Goal: Transaction & Acquisition: Obtain resource

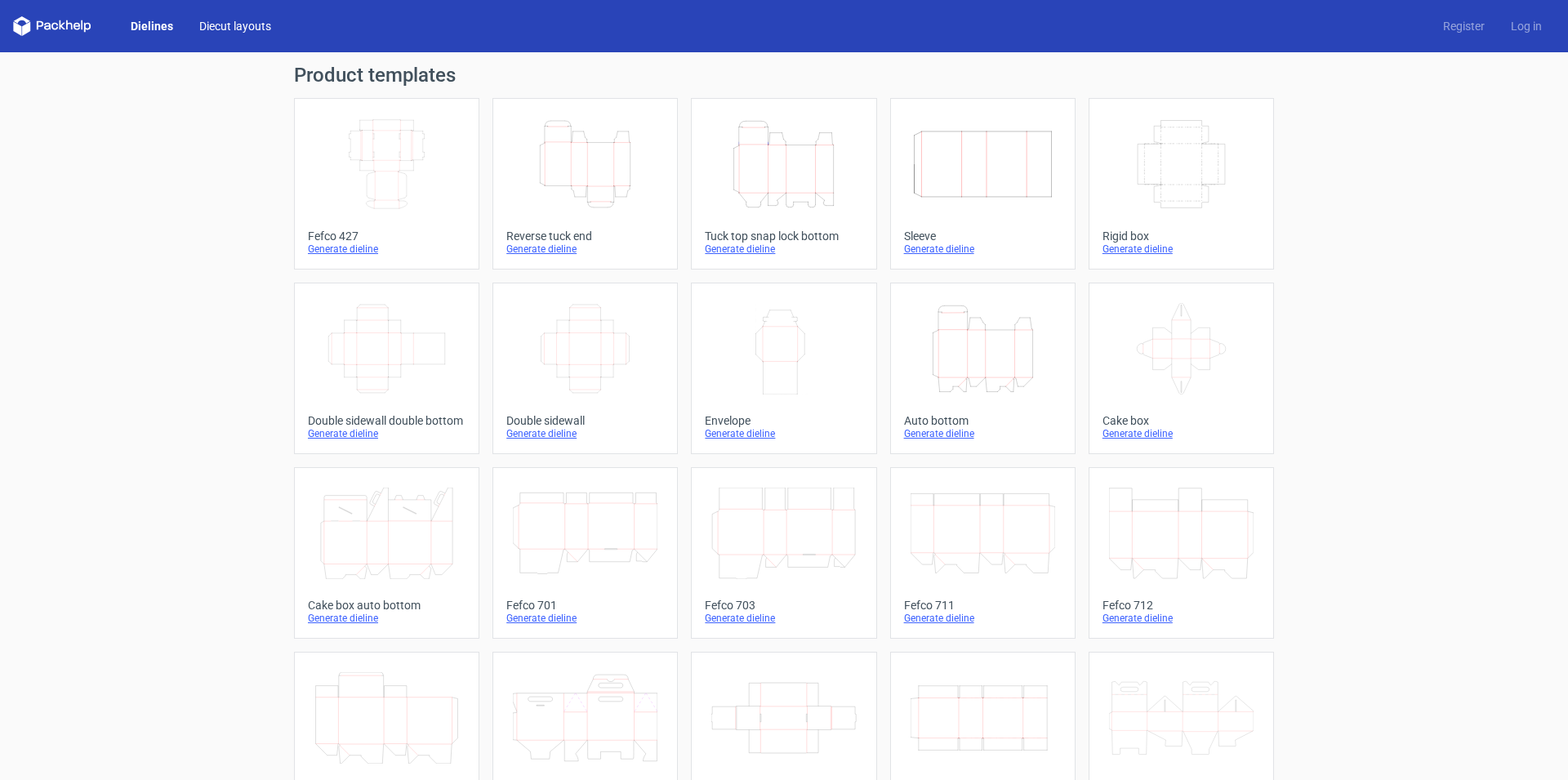
click at [244, 27] on link "Diecut layouts" at bounding box center [235, 26] width 98 height 17
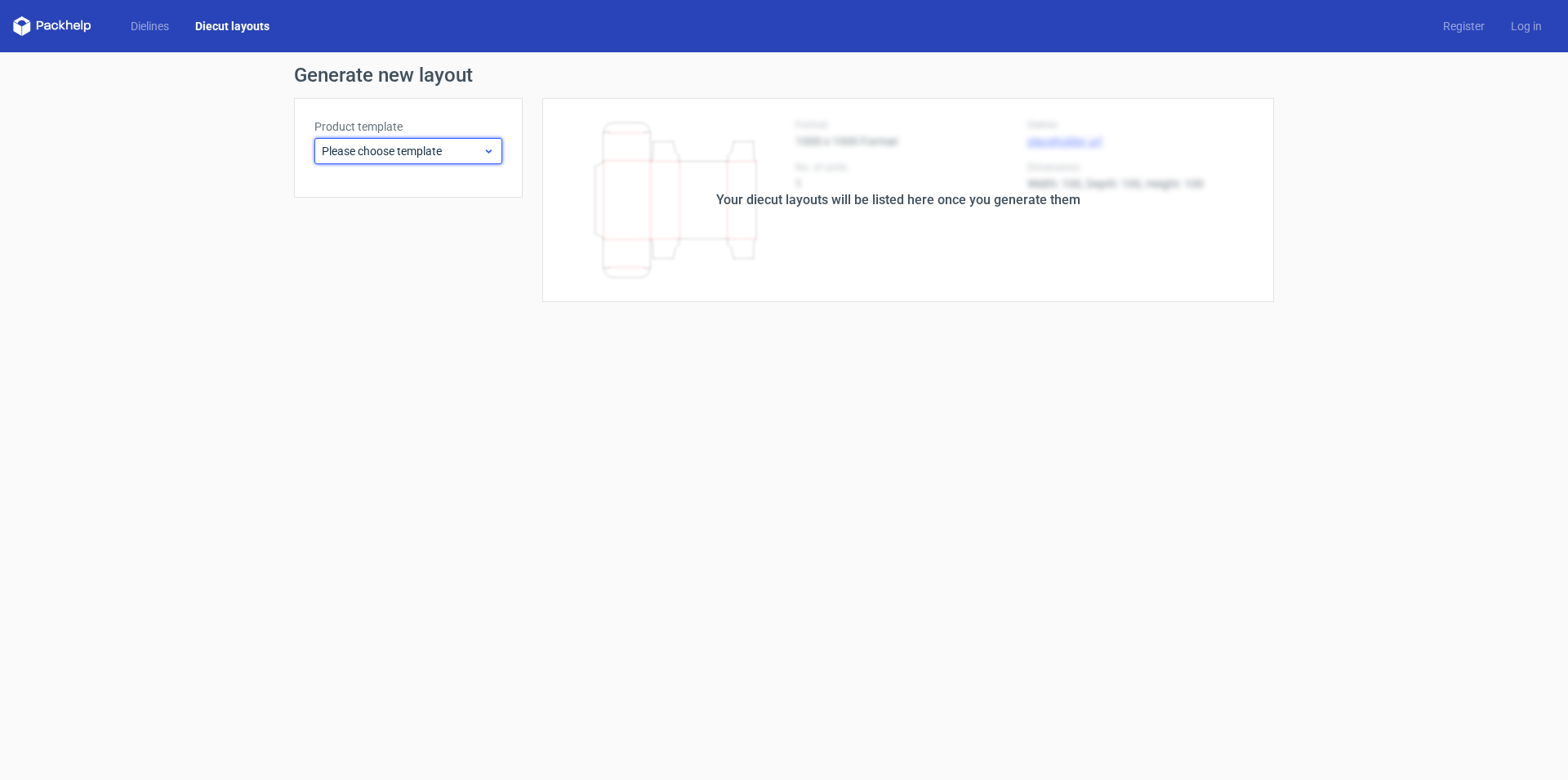
click at [393, 157] on span "Please choose template" at bounding box center [402, 151] width 161 height 17
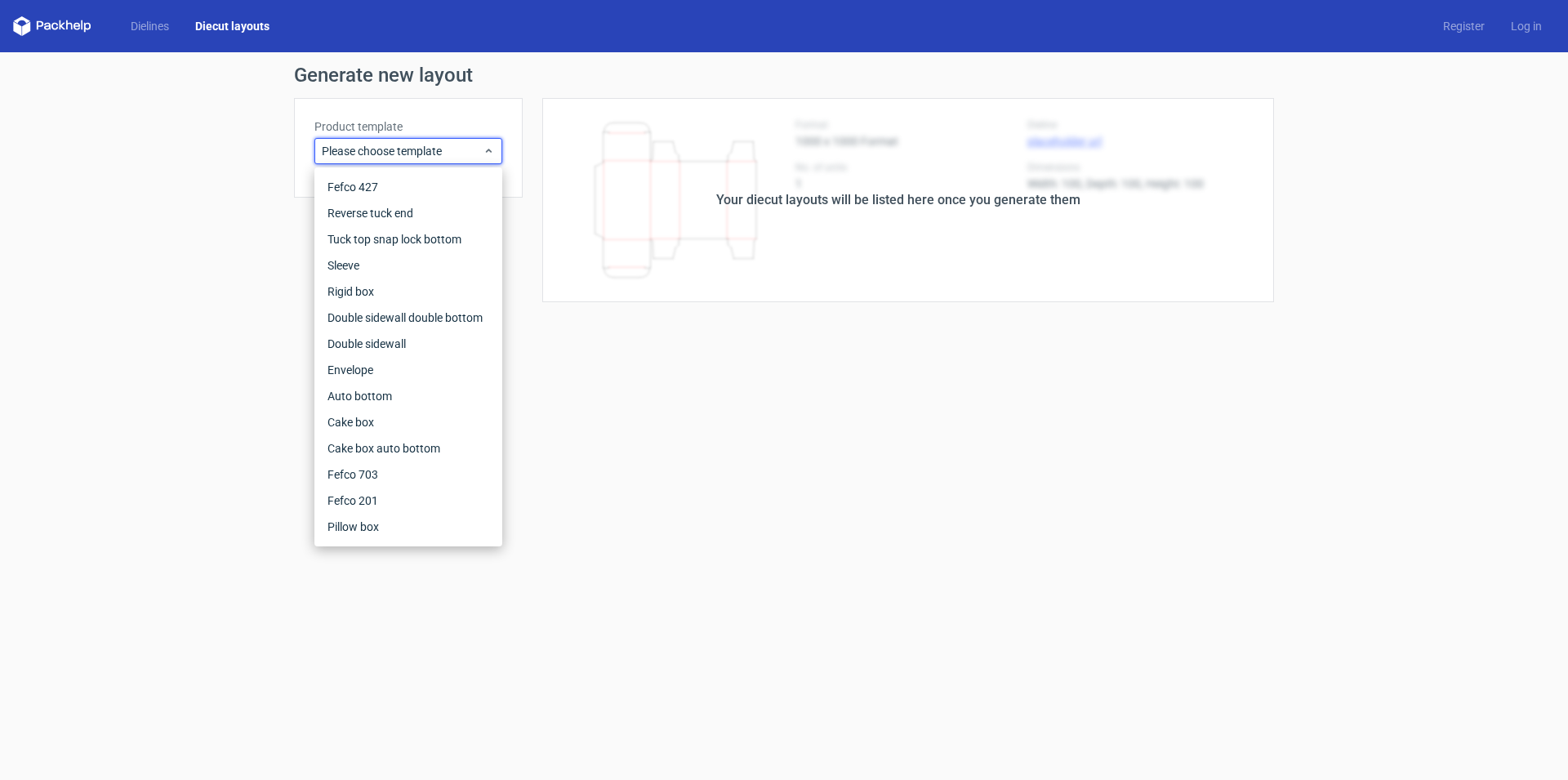
click at [170, 17] on div "Dielines Diecut layouts" at bounding box center [148, 26] width 269 height 20
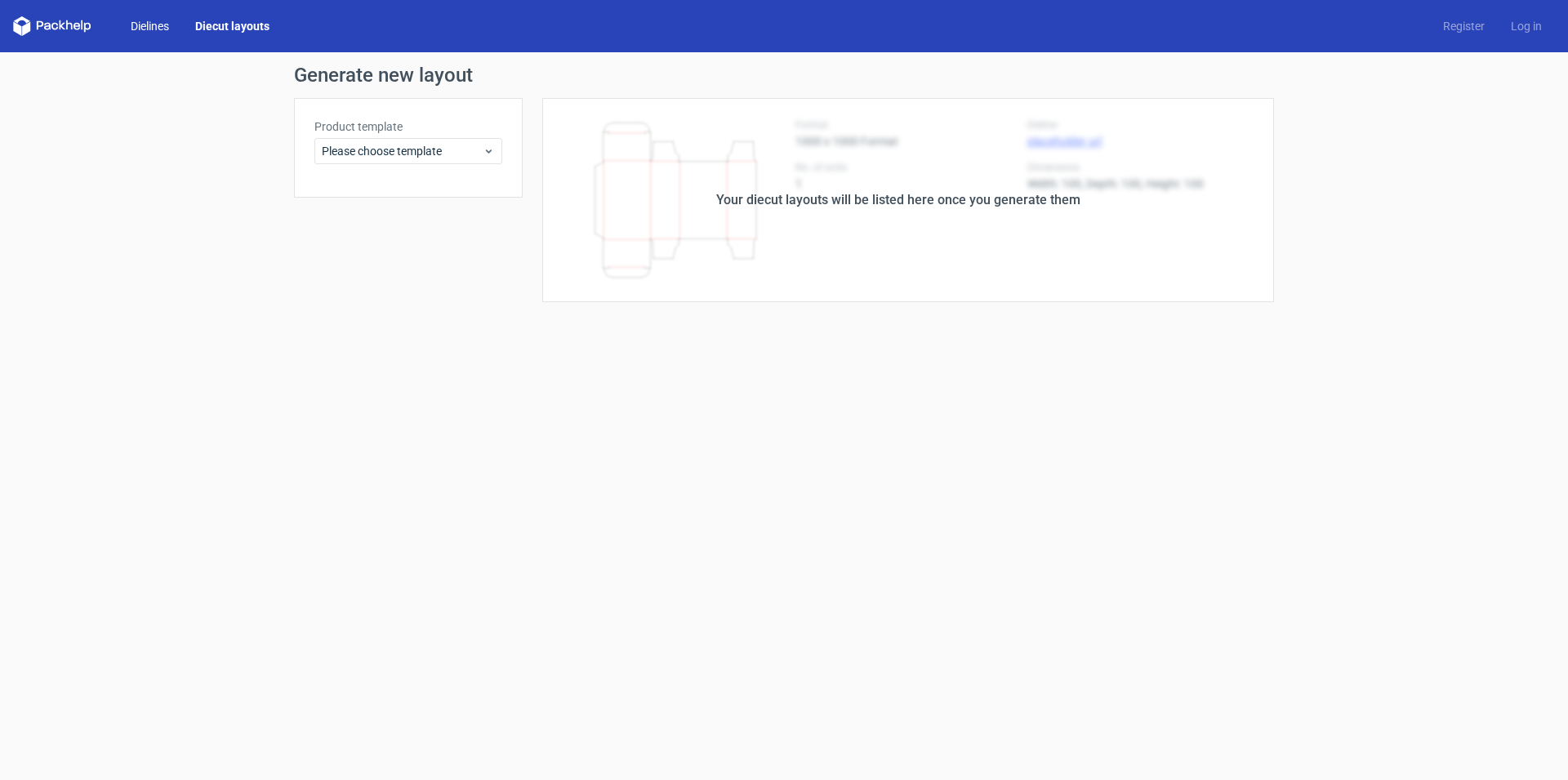
click at [169, 29] on link "Dielines" at bounding box center [149, 26] width 64 height 17
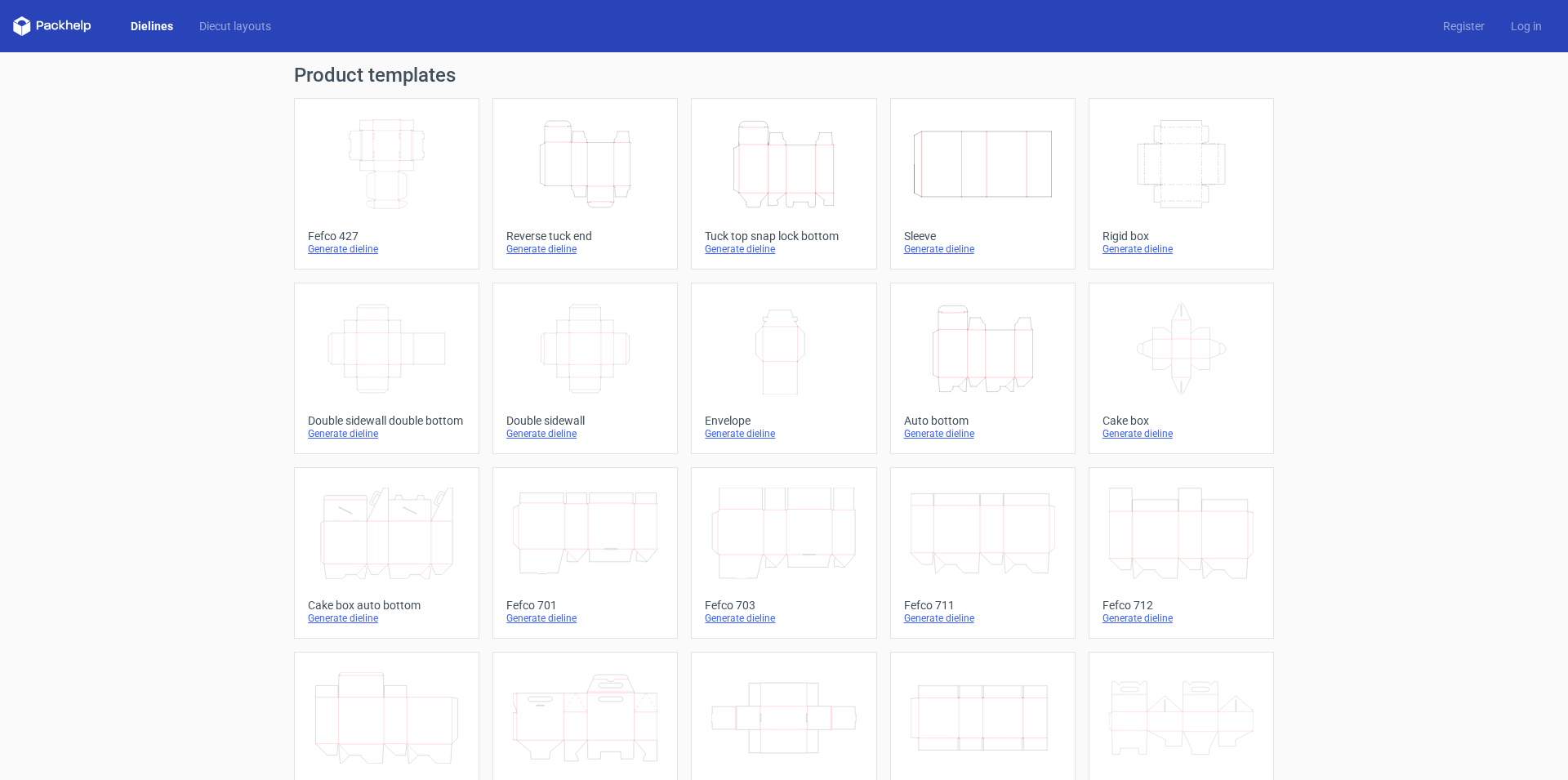
click at [727, 247] on div "Generate dieline" at bounding box center [784, 249] width 158 height 13
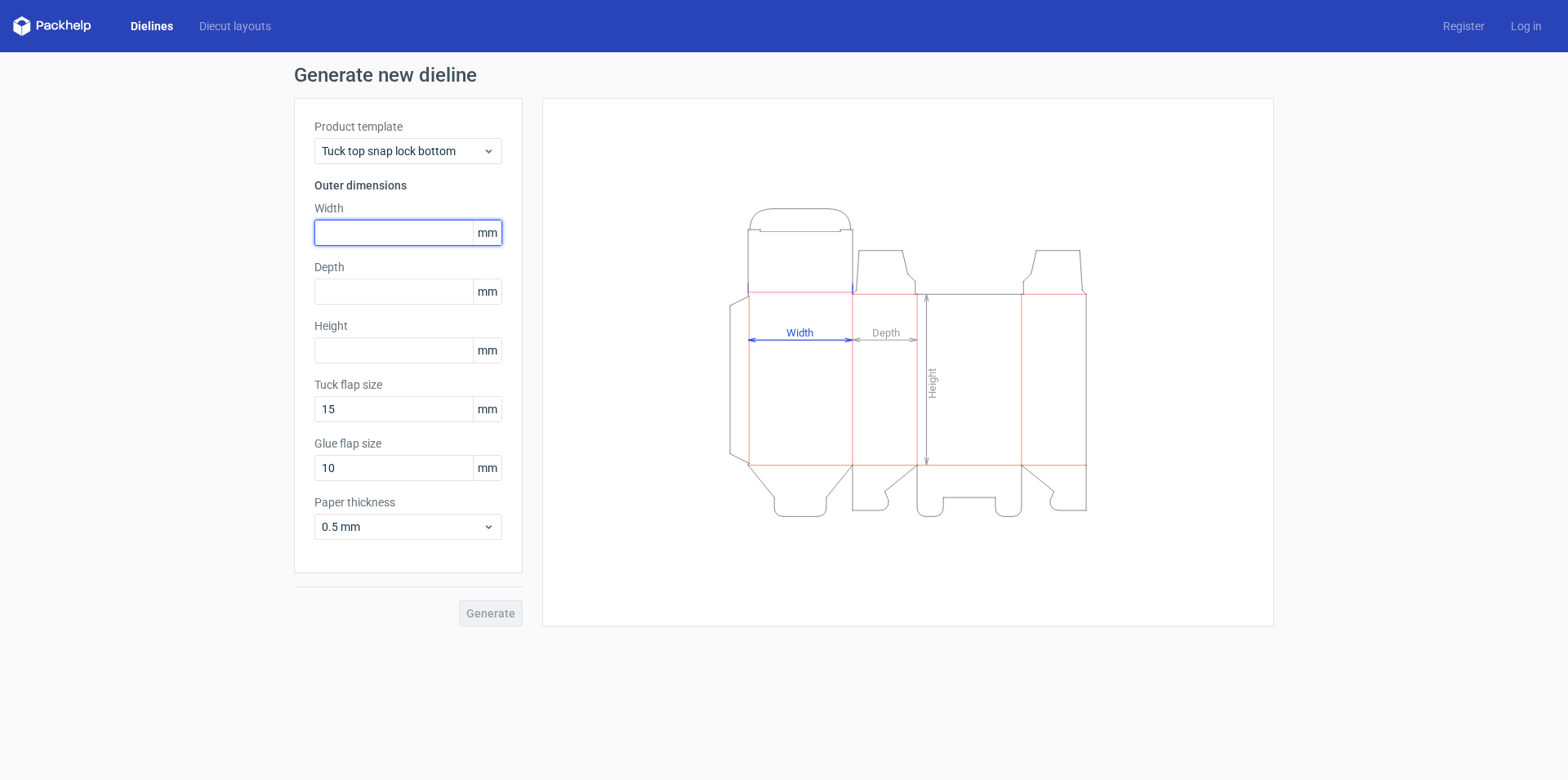
click at [436, 225] on input "text" at bounding box center [408, 233] width 187 height 26
type input "185"
type input "135"
type input "195"
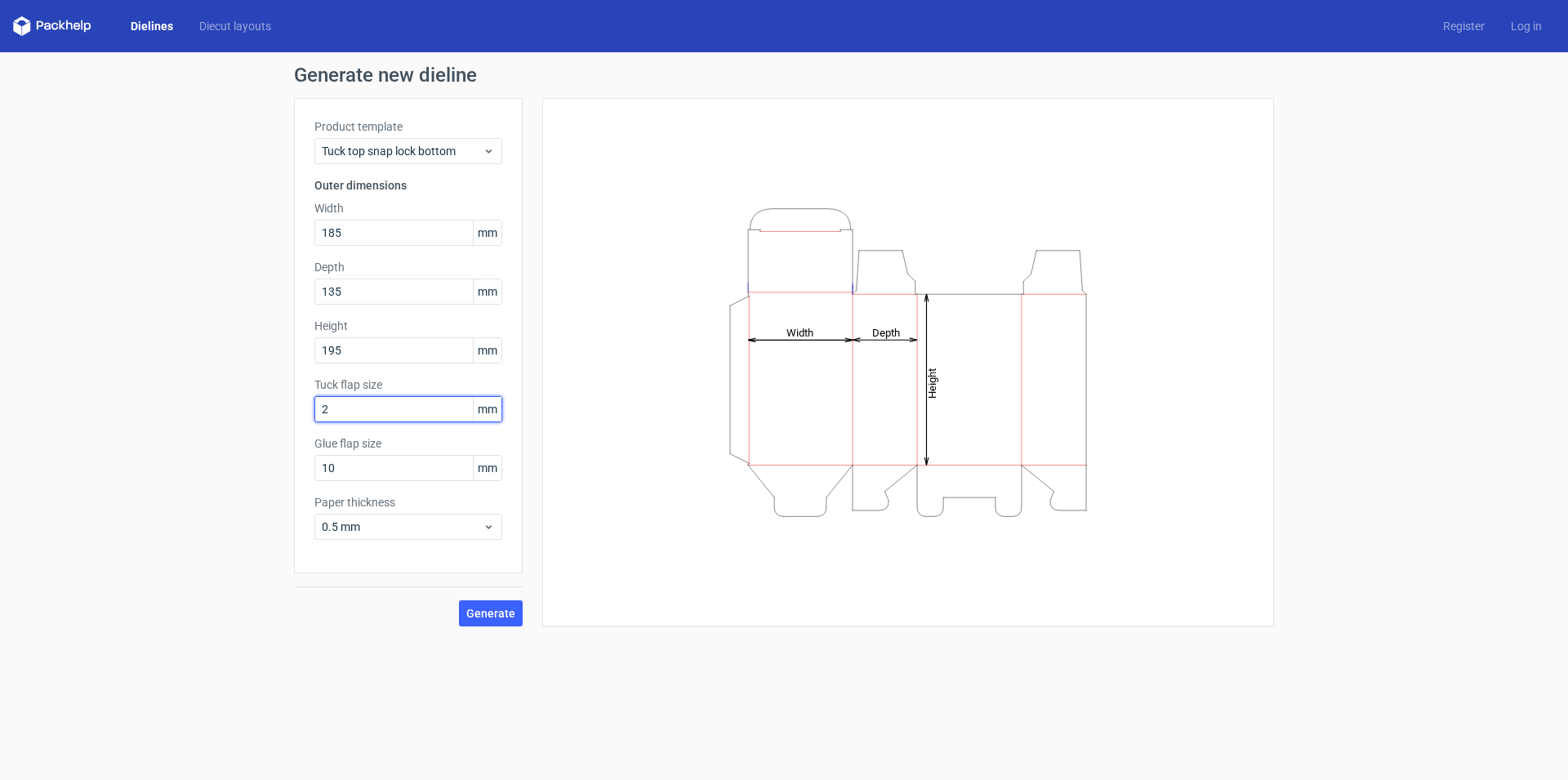
type input "25"
type input "30"
click at [475, 524] on span "0.5 mm" at bounding box center [402, 527] width 161 height 17
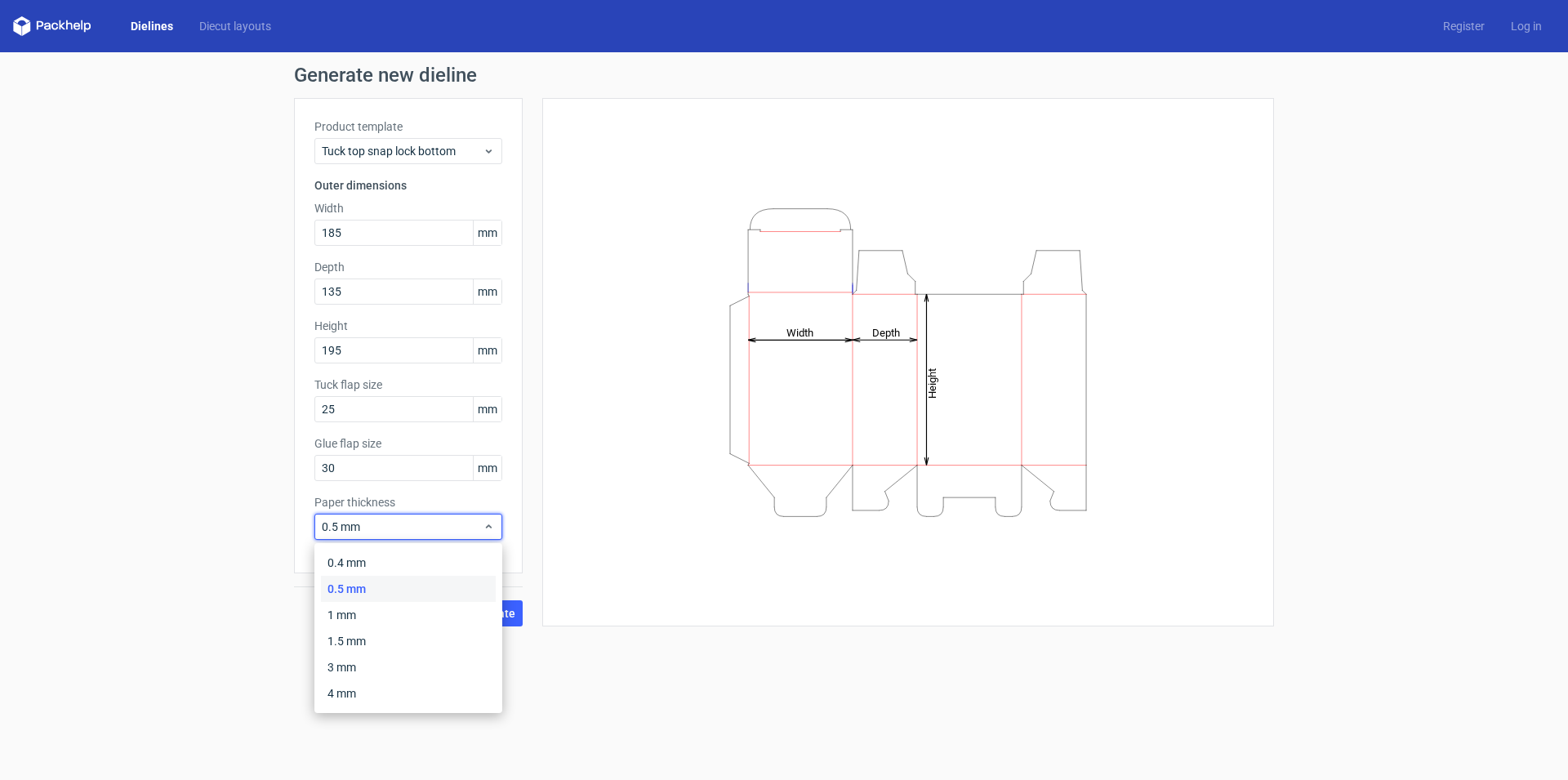
click at [462, 587] on div "0.5 mm" at bounding box center [409, 589] width 175 height 26
click at [507, 612] on span "Generate" at bounding box center [490, 613] width 49 height 12
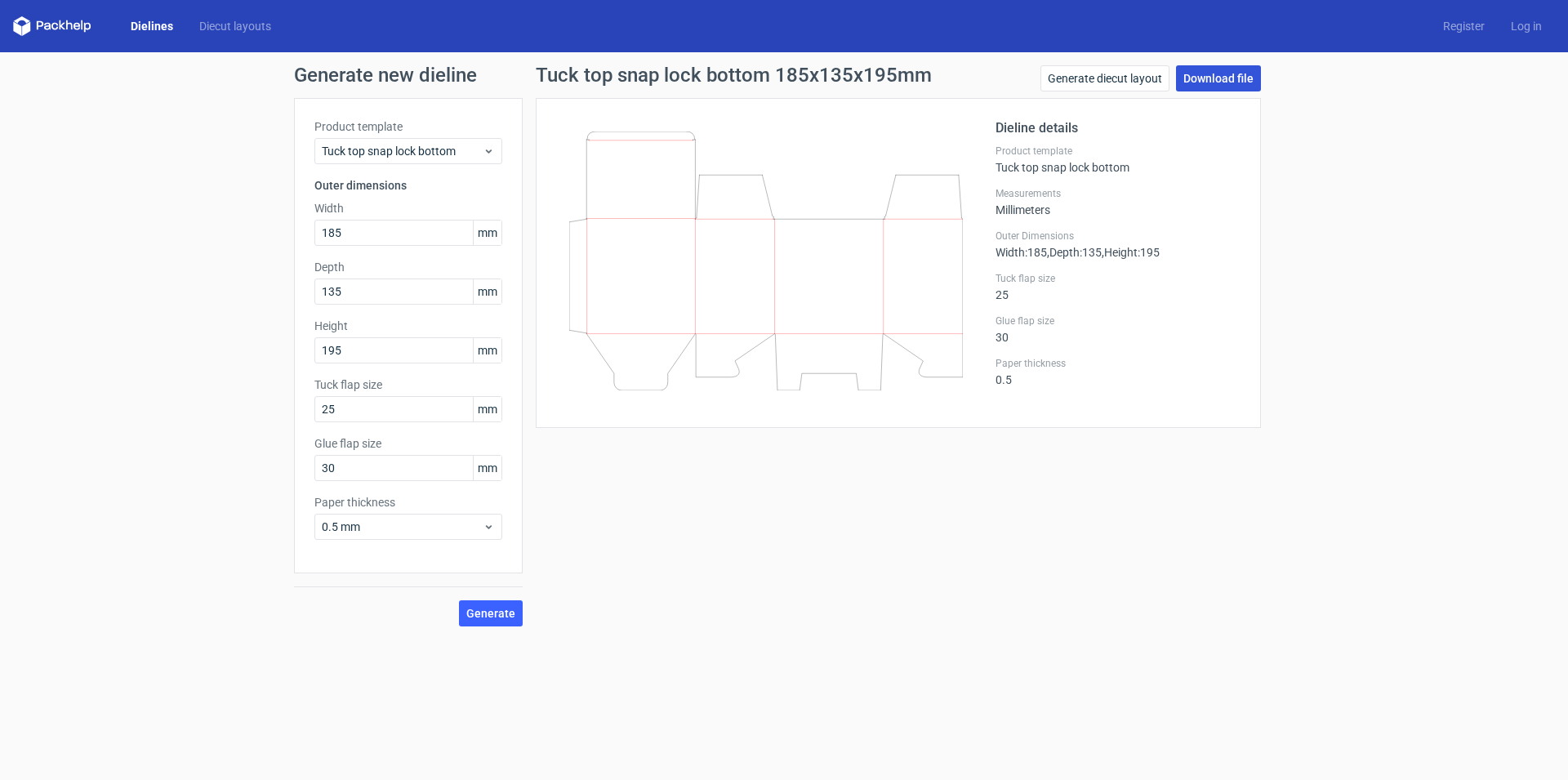
click at [1229, 81] on link "Download file" at bounding box center [1218, 78] width 85 height 26
